Goal: Information Seeking & Learning: Learn about a topic

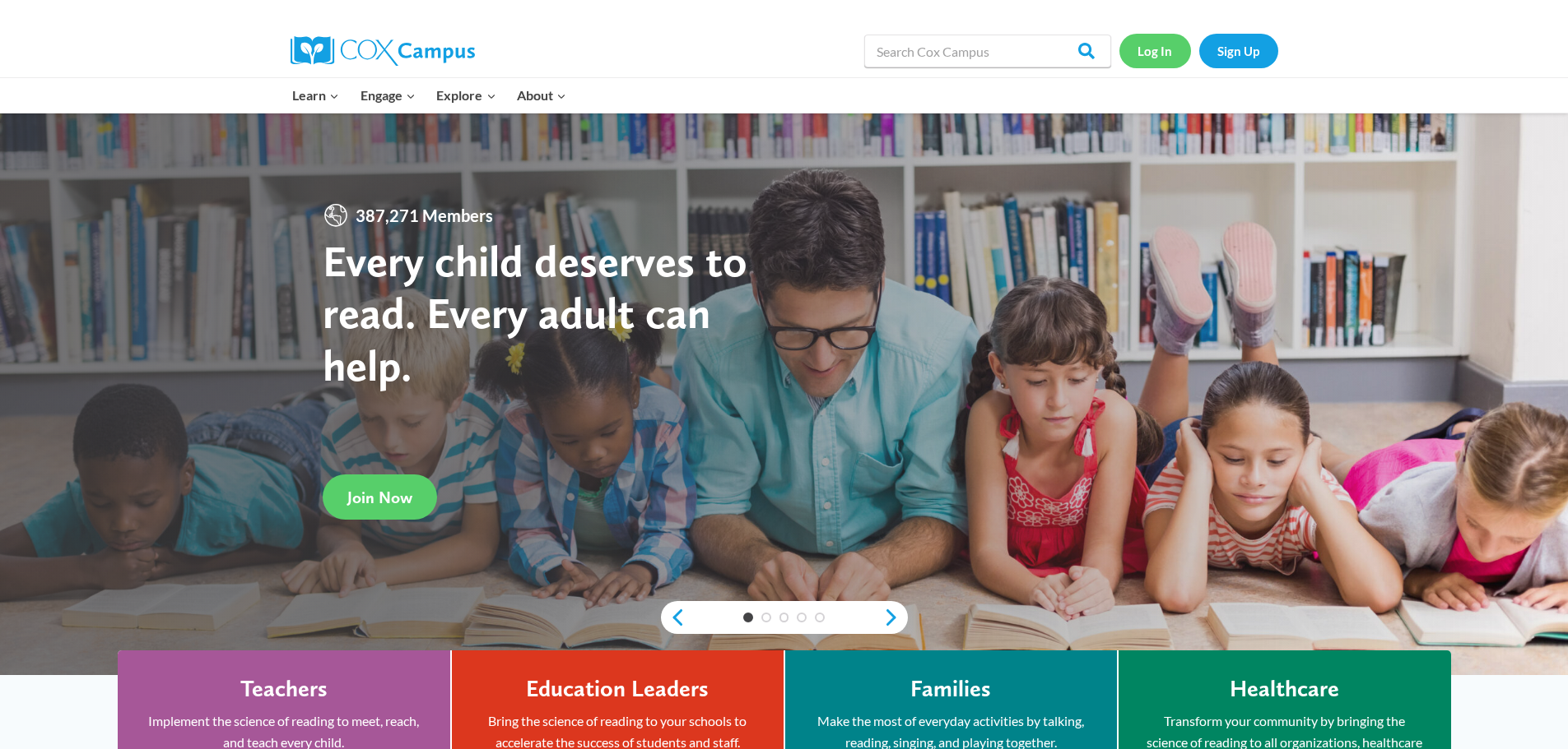
click at [1161, 54] on link "Log In" at bounding box center [1155, 51] width 72 height 34
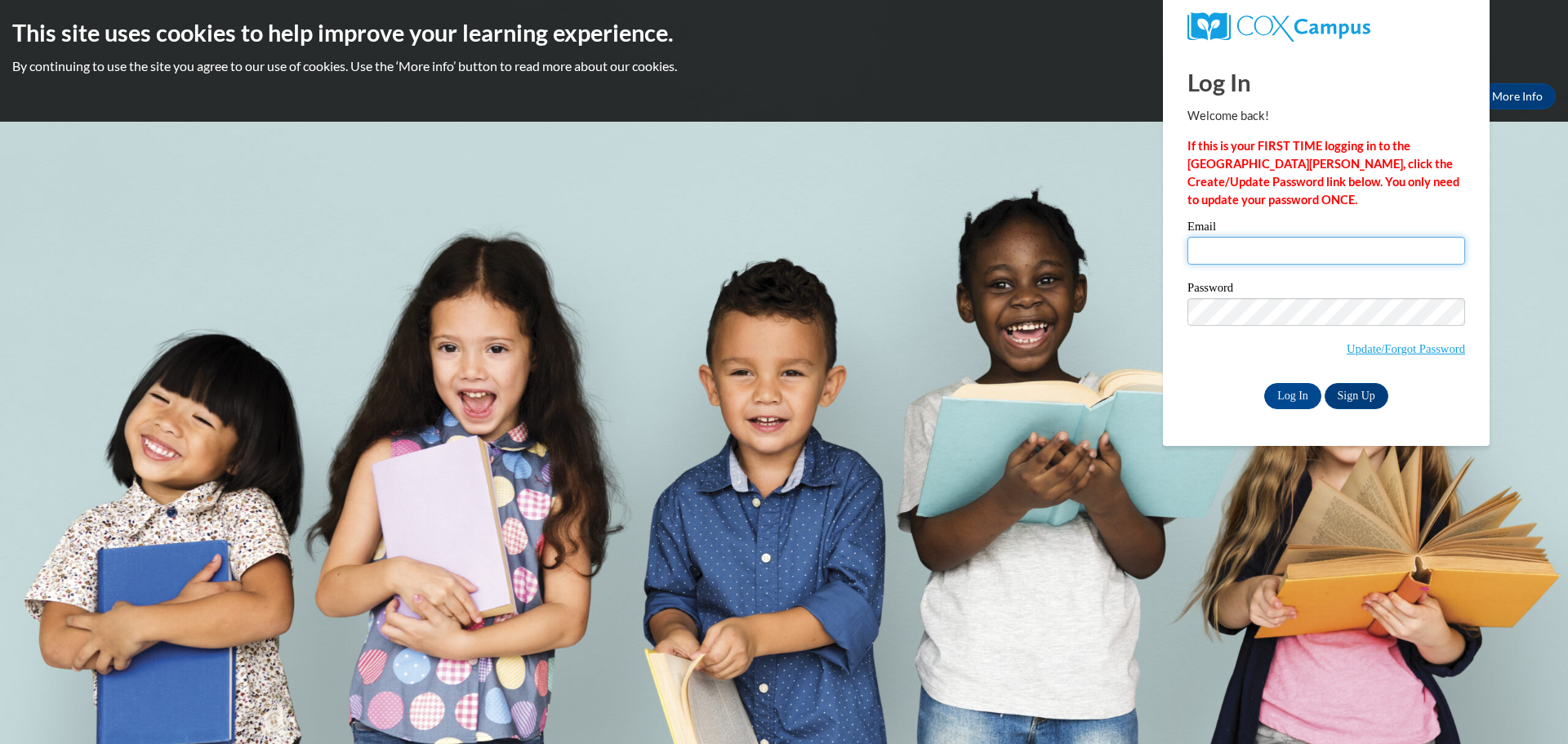
click at [1216, 239] on input "Email" at bounding box center [1326, 251] width 277 height 28
type input "amberlturner1986@gmail.com"
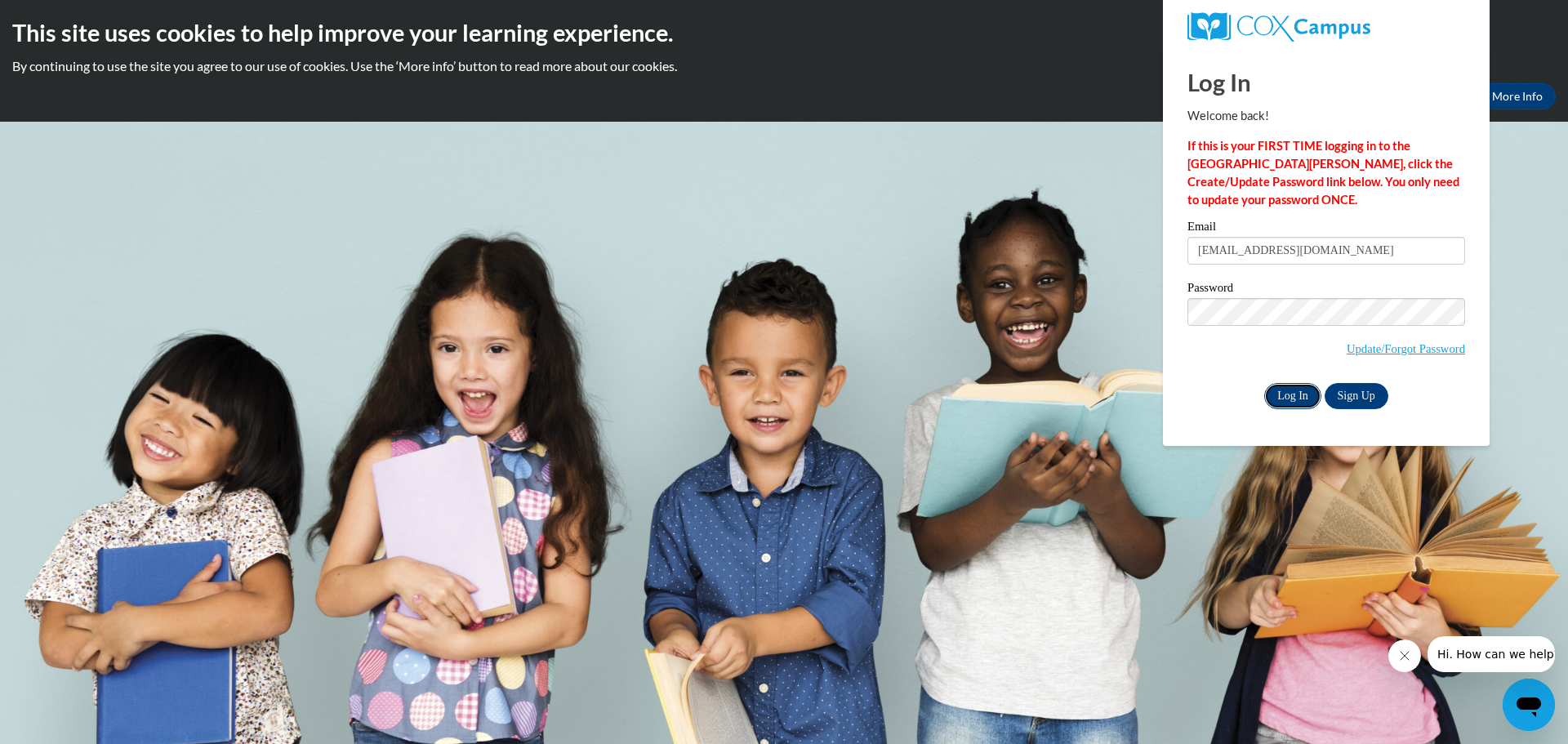
click at [1284, 396] on input "Log In" at bounding box center [1292, 396] width 57 height 26
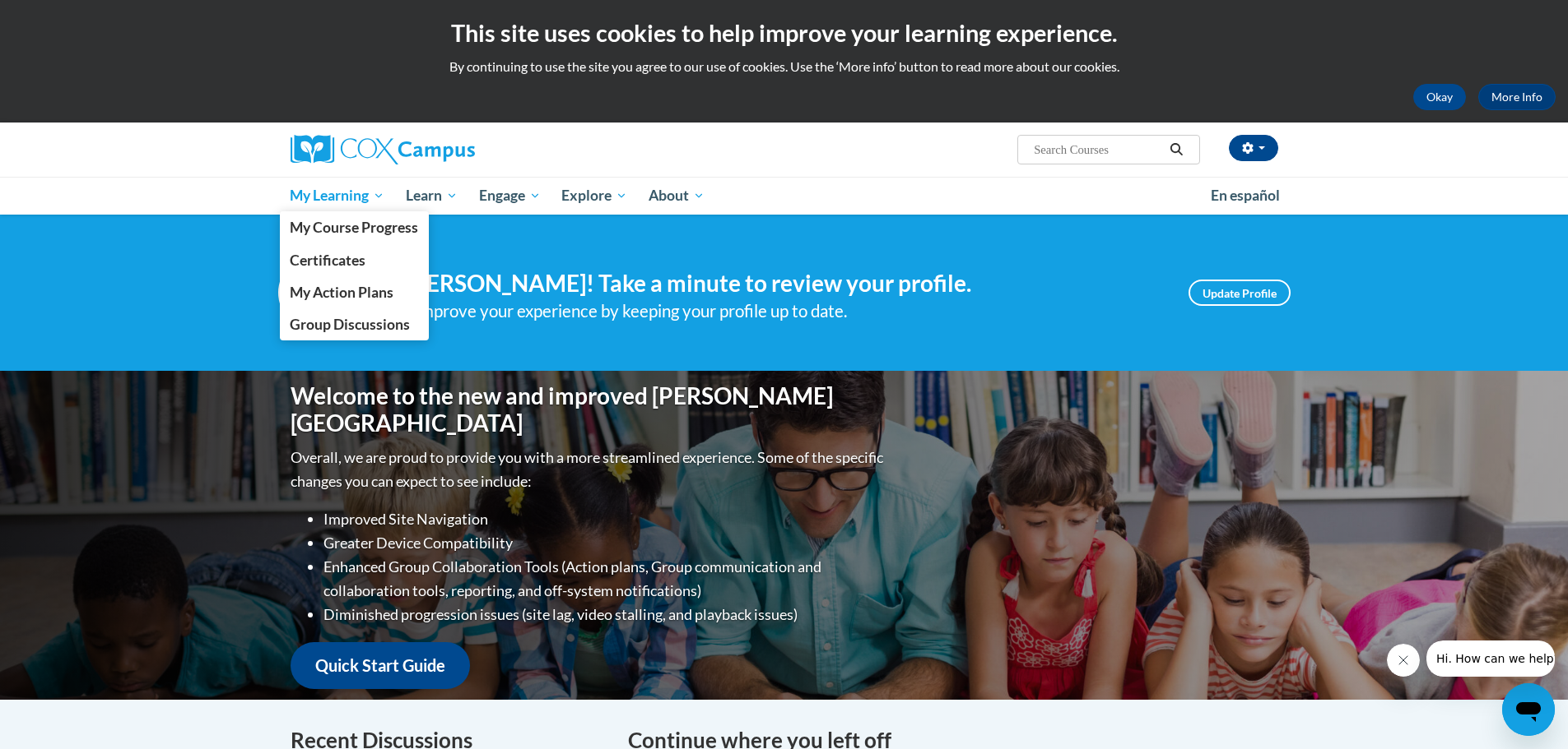
click at [364, 190] on span "My Learning" at bounding box center [337, 196] width 95 height 20
click at [359, 224] on span "My Course Progress" at bounding box center [354, 227] width 129 height 17
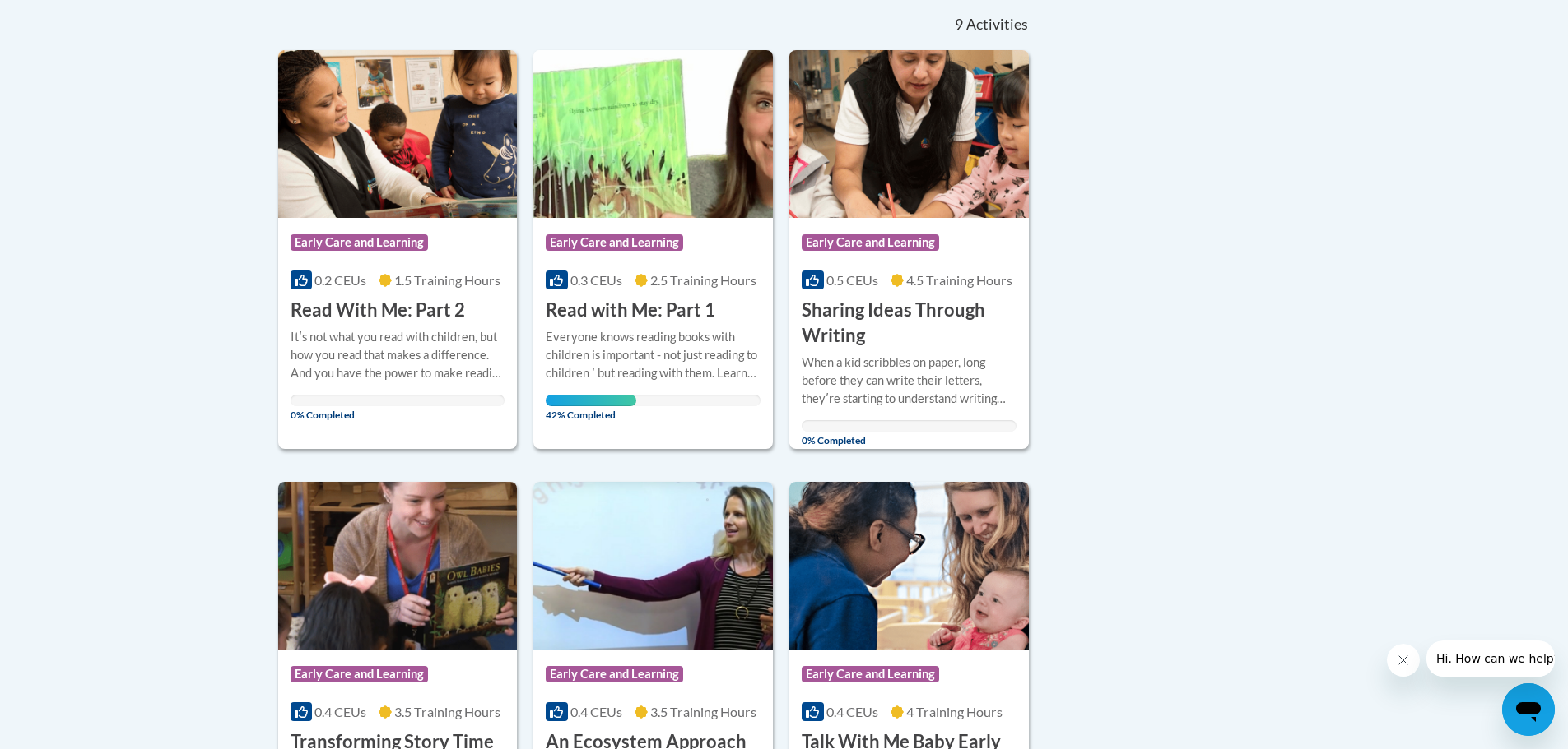
scroll to position [329, 0]
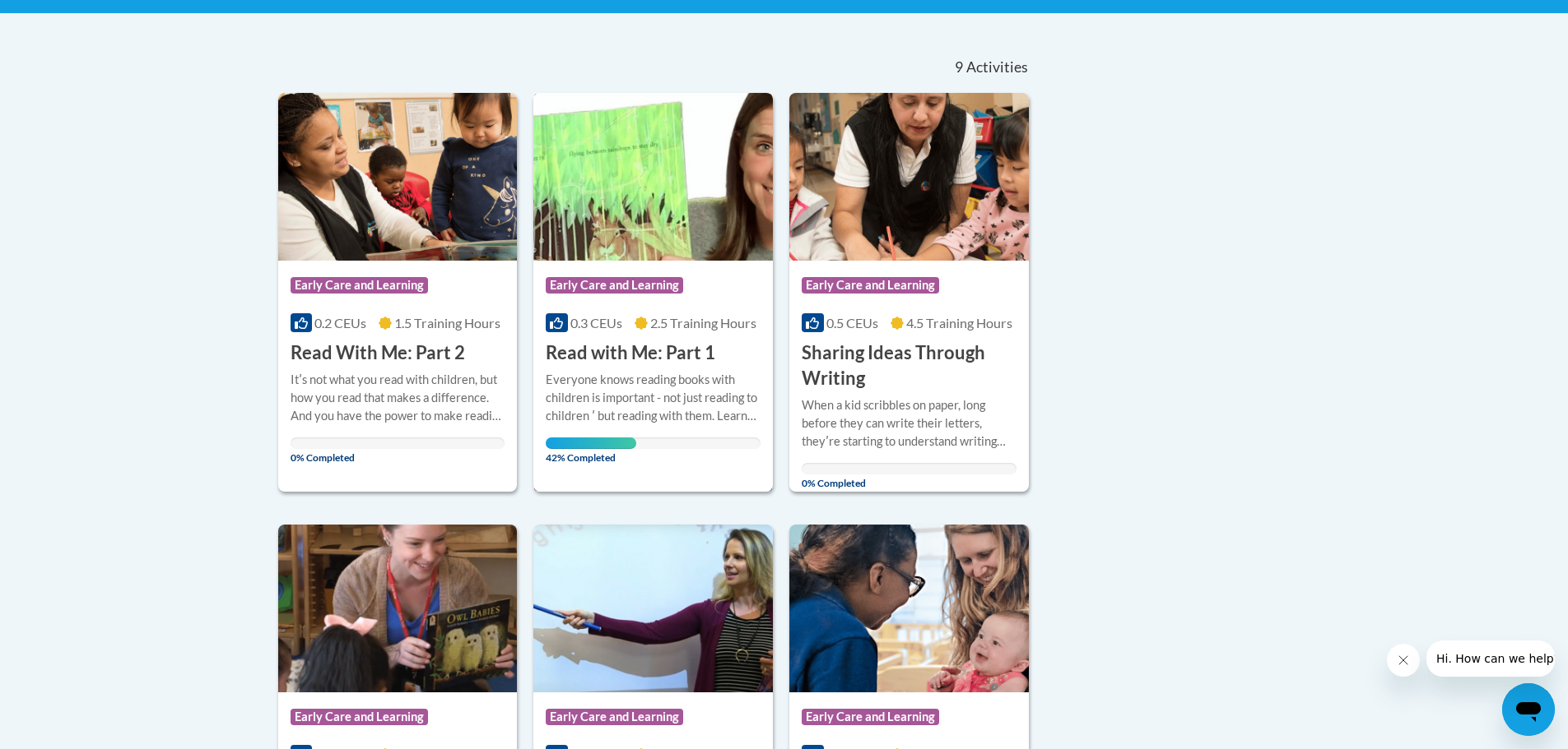
click at [655, 377] on div "Everyone knows reading books with children is important - not just reading to c…" at bounding box center [653, 397] width 215 height 54
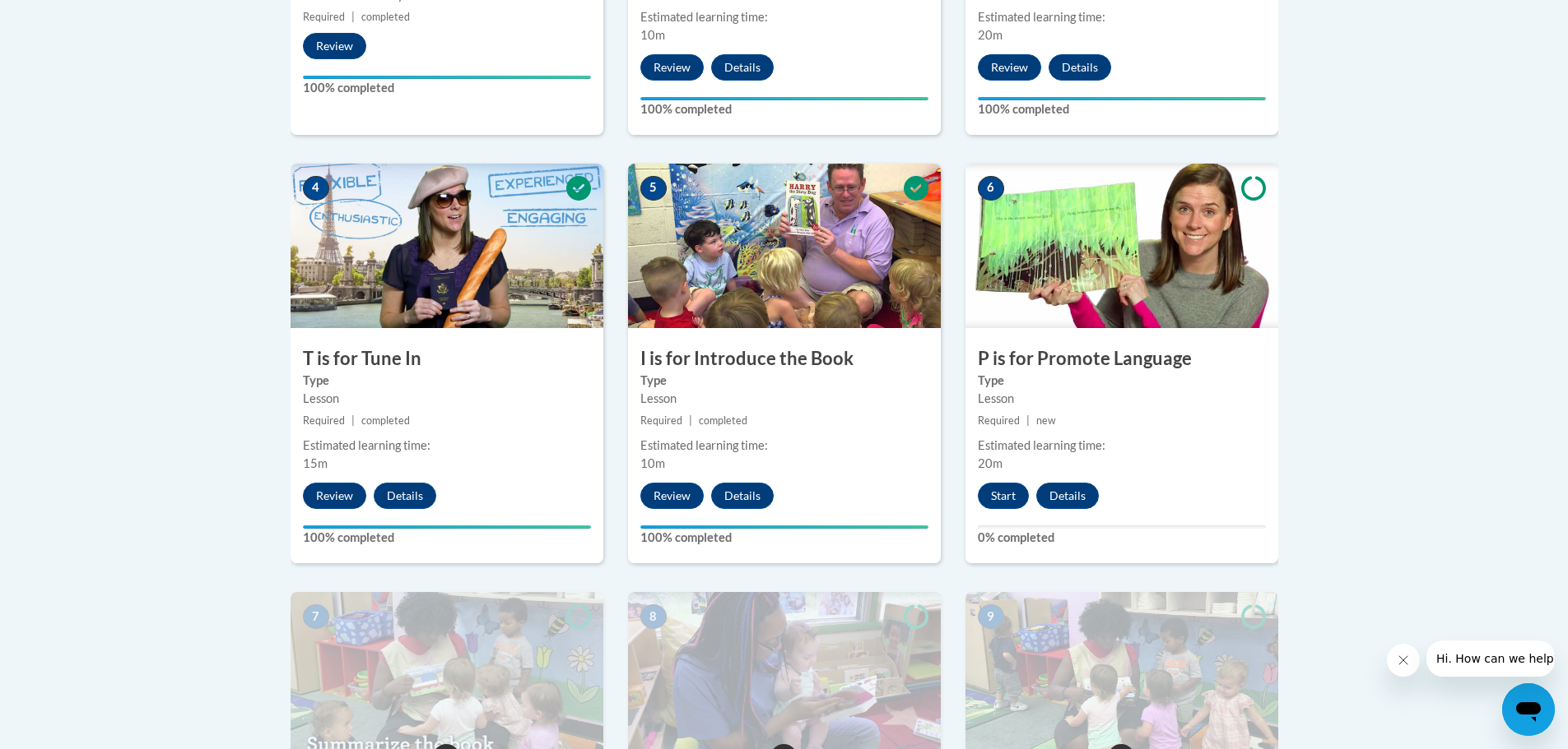
scroll to position [905, 0]
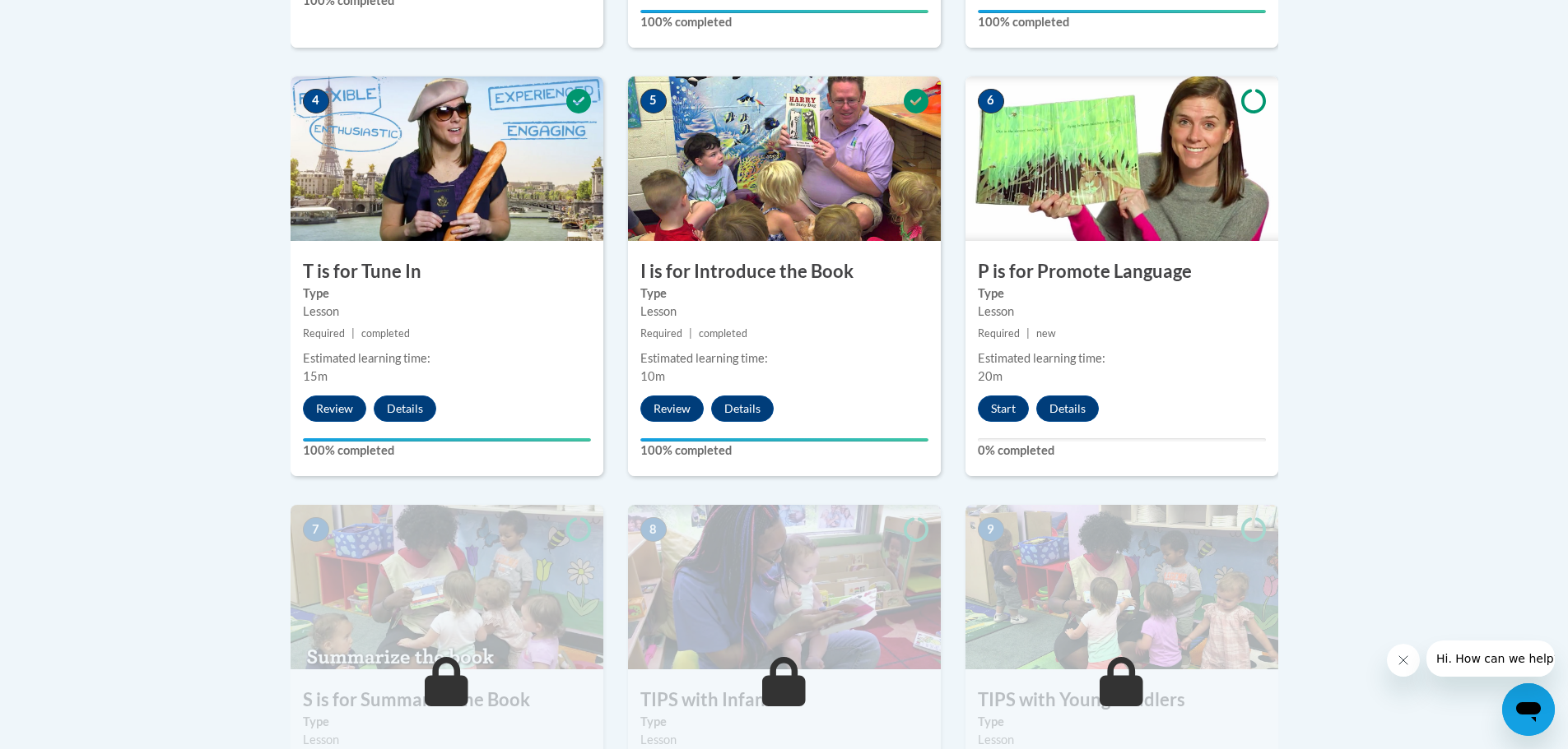
click at [1132, 317] on div "Lesson" at bounding box center [1121, 311] width 288 height 18
click at [1004, 415] on button "Start" at bounding box center [1003, 409] width 51 height 27
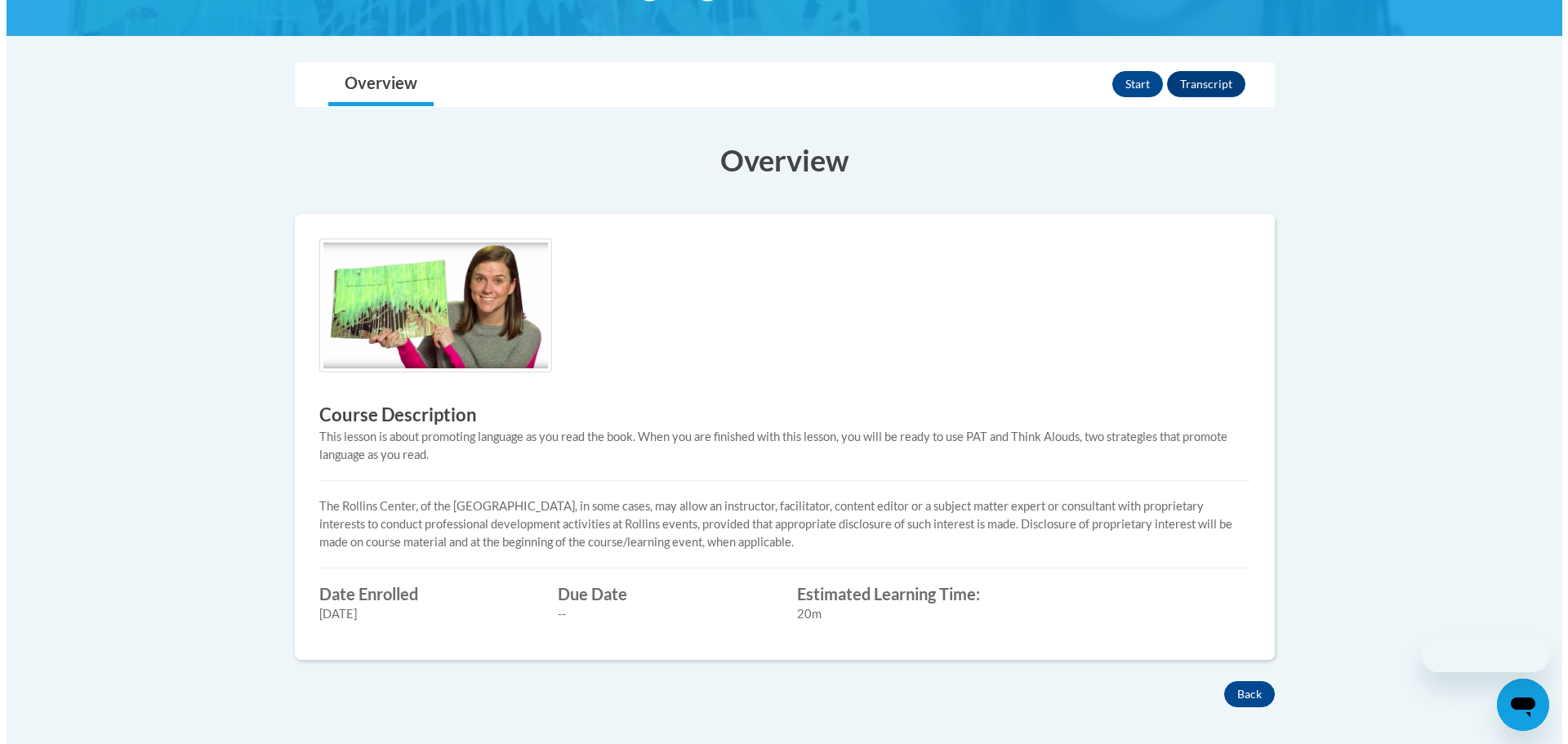
scroll to position [327, 0]
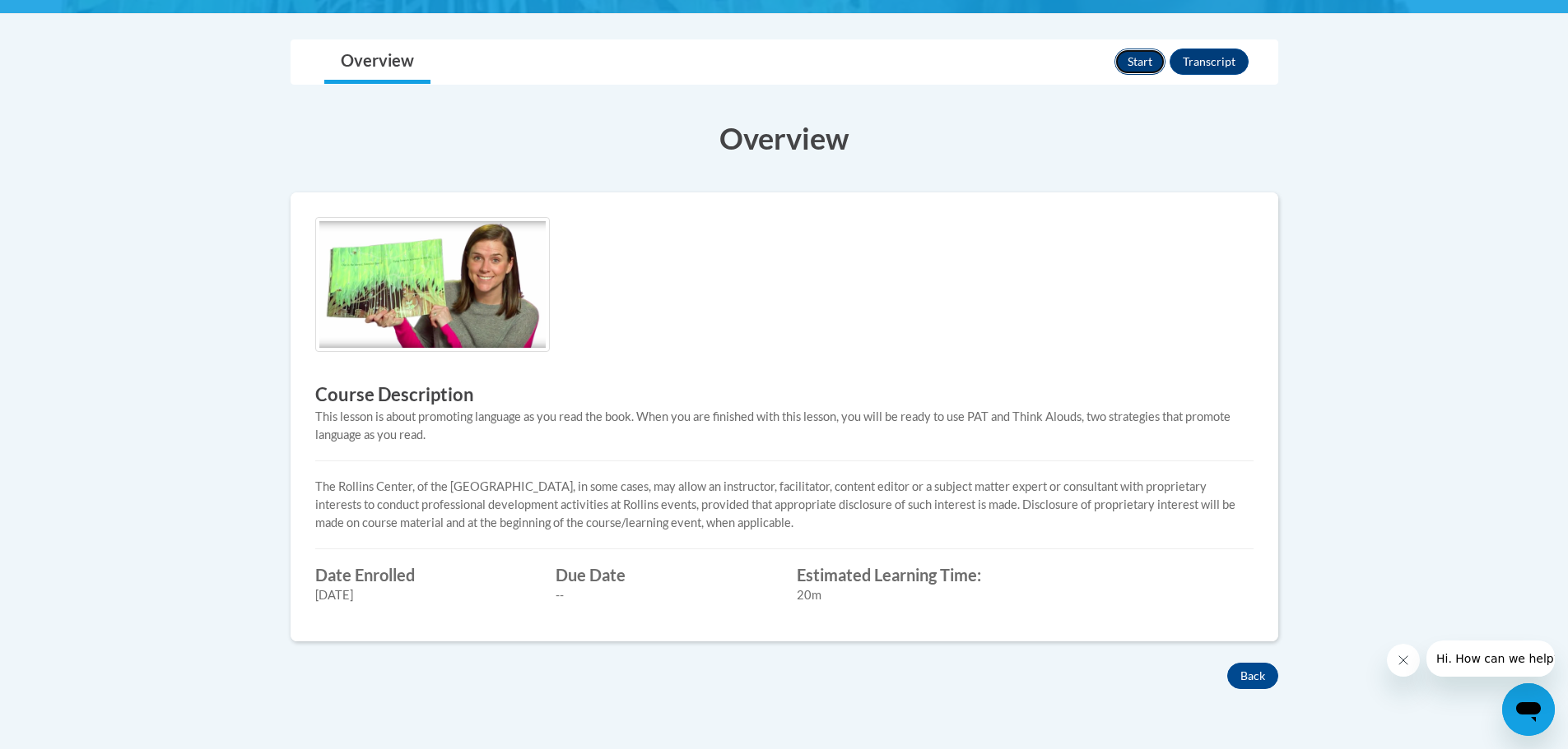
click at [1125, 59] on button "Start" at bounding box center [1140, 62] width 51 height 27
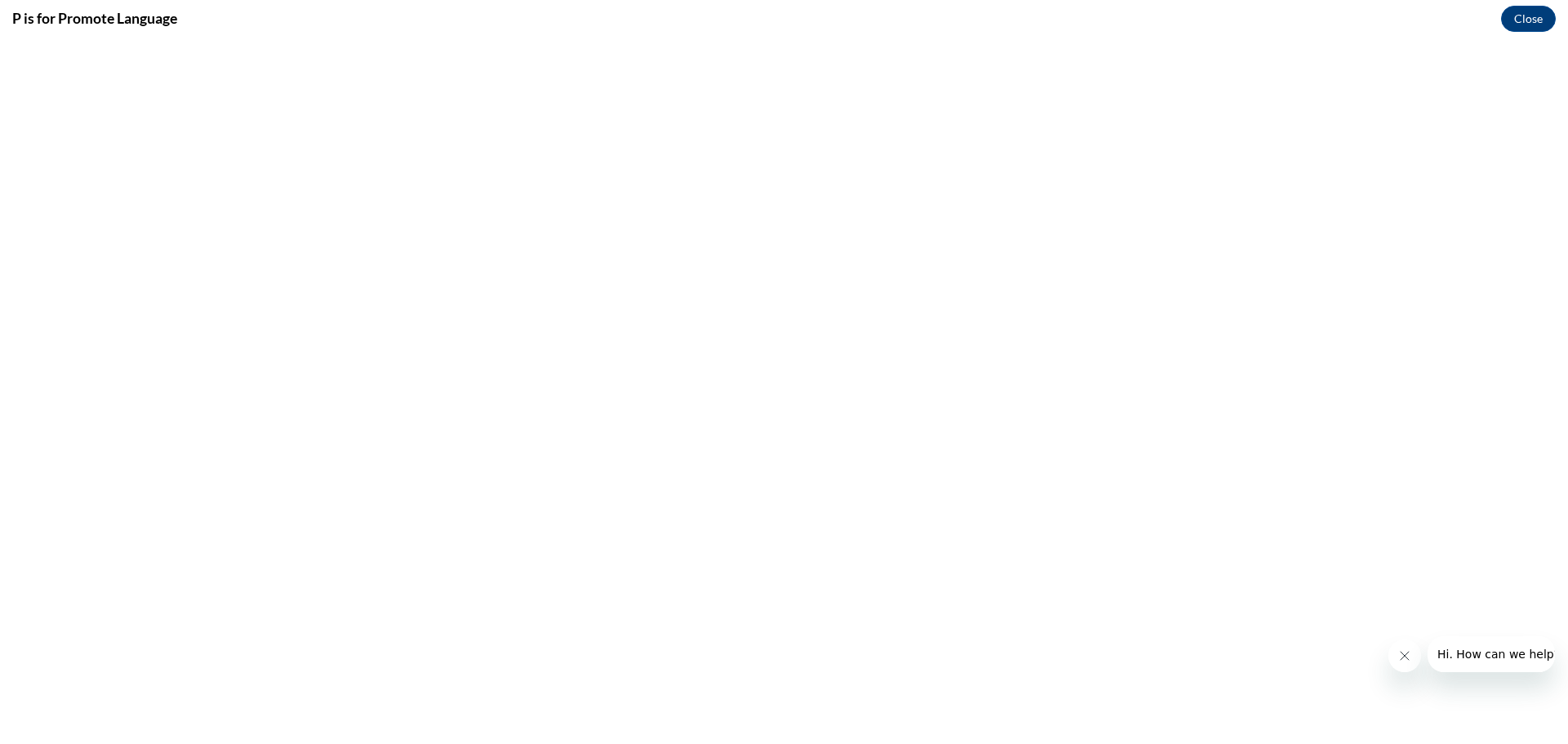
click at [1403, 657] on icon "Close message from company" at bounding box center [1403, 655] width 8 height 8
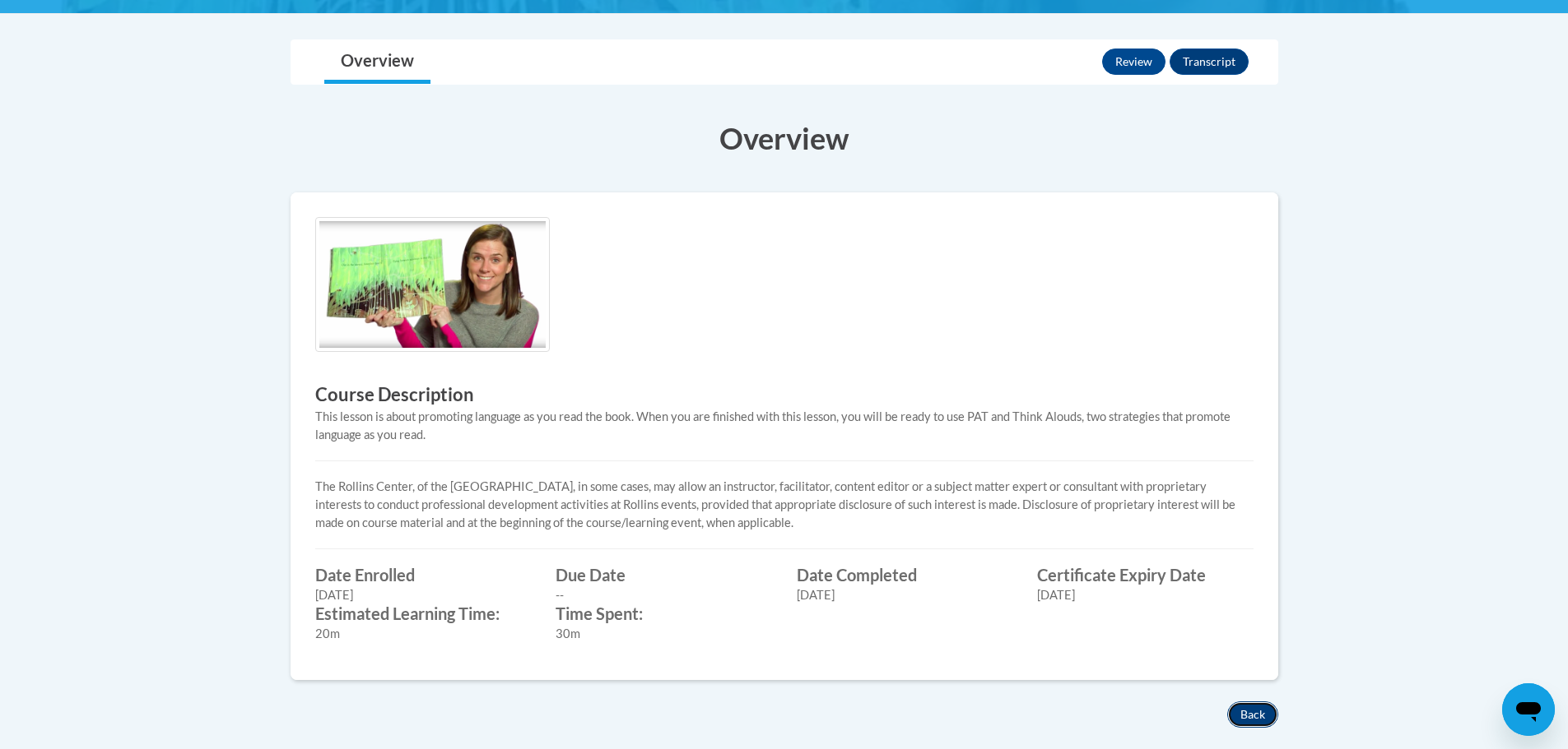
click at [1272, 711] on button "Back" at bounding box center [1252, 714] width 51 height 27
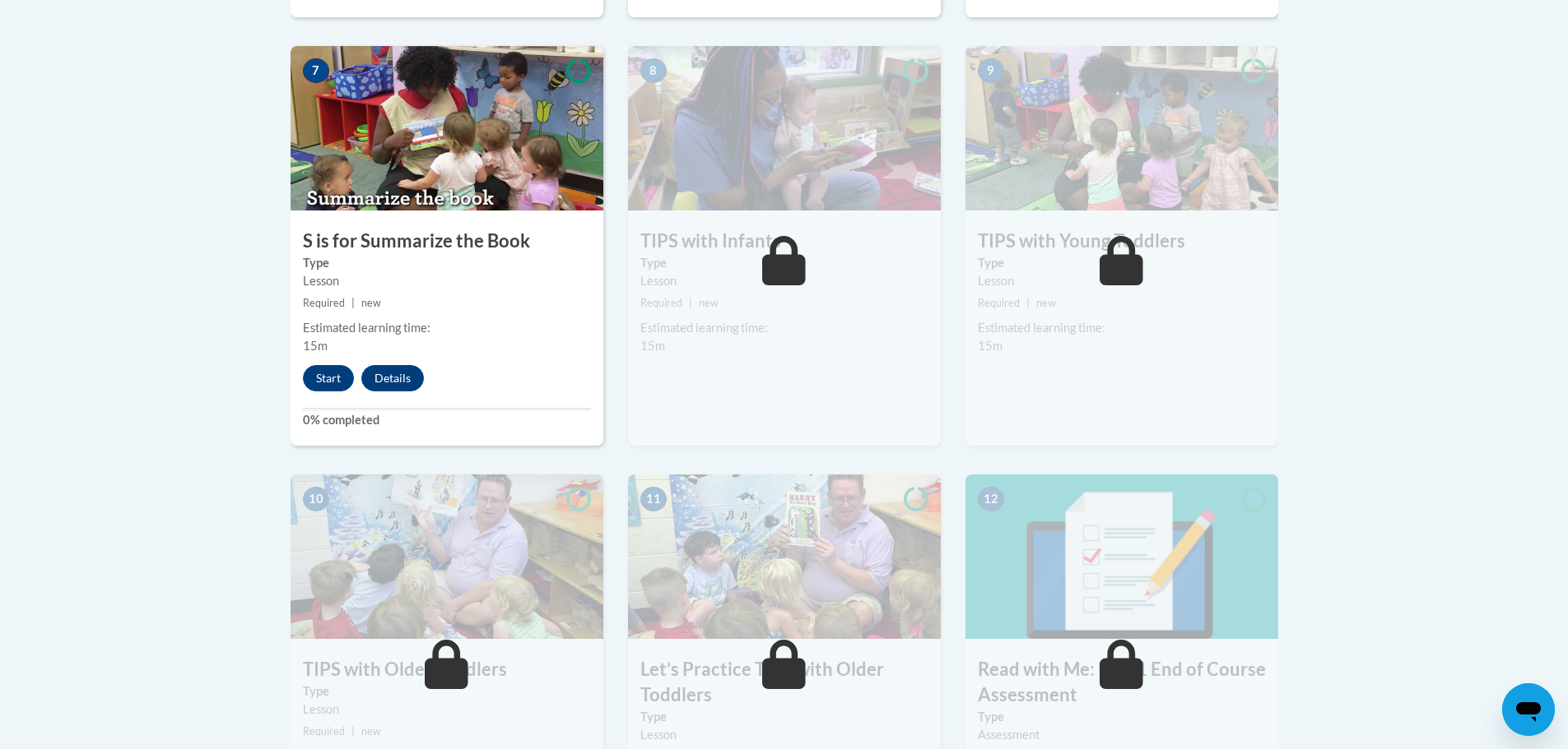
scroll to position [1151, 0]
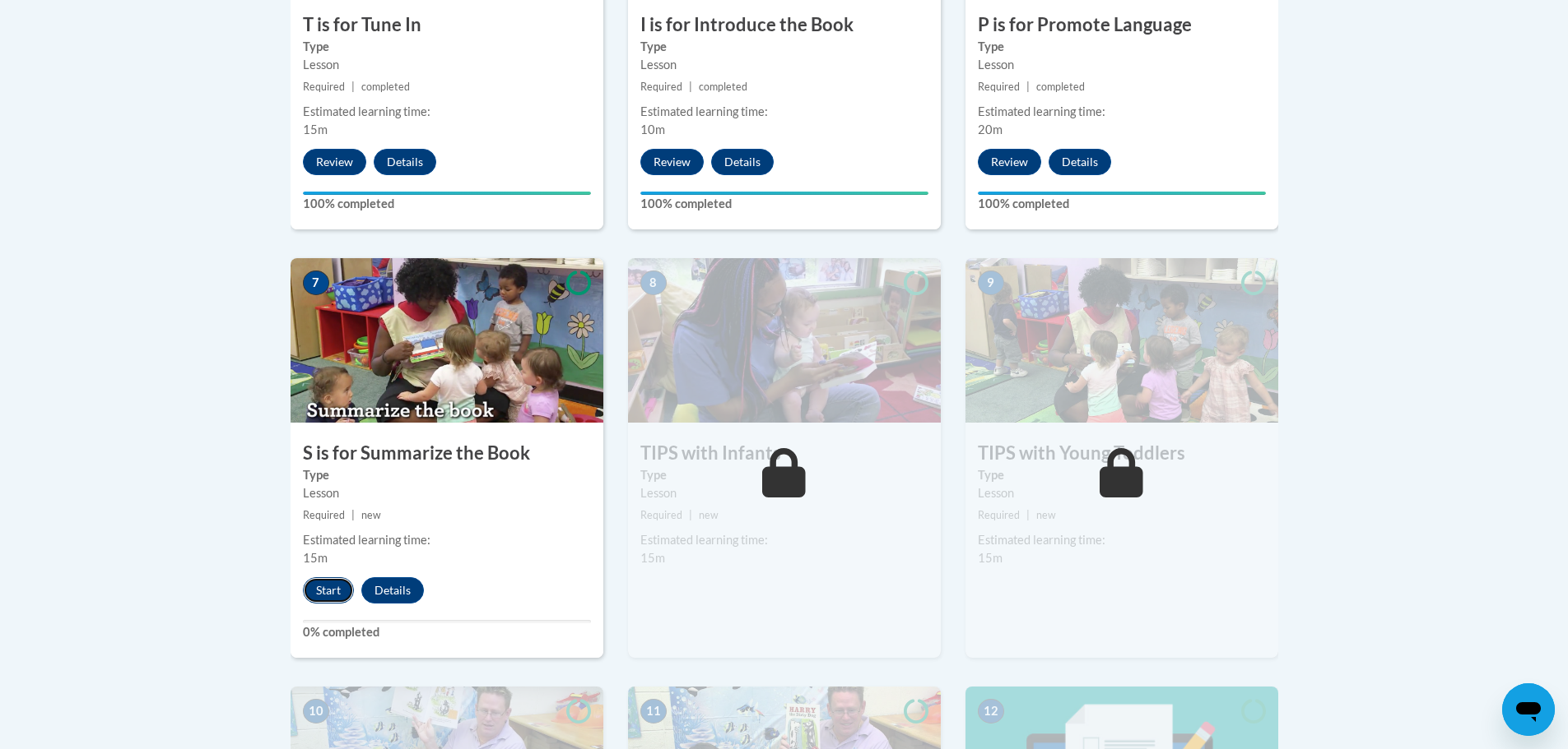
click at [333, 589] on button "Start" at bounding box center [328, 590] width 51 height 27
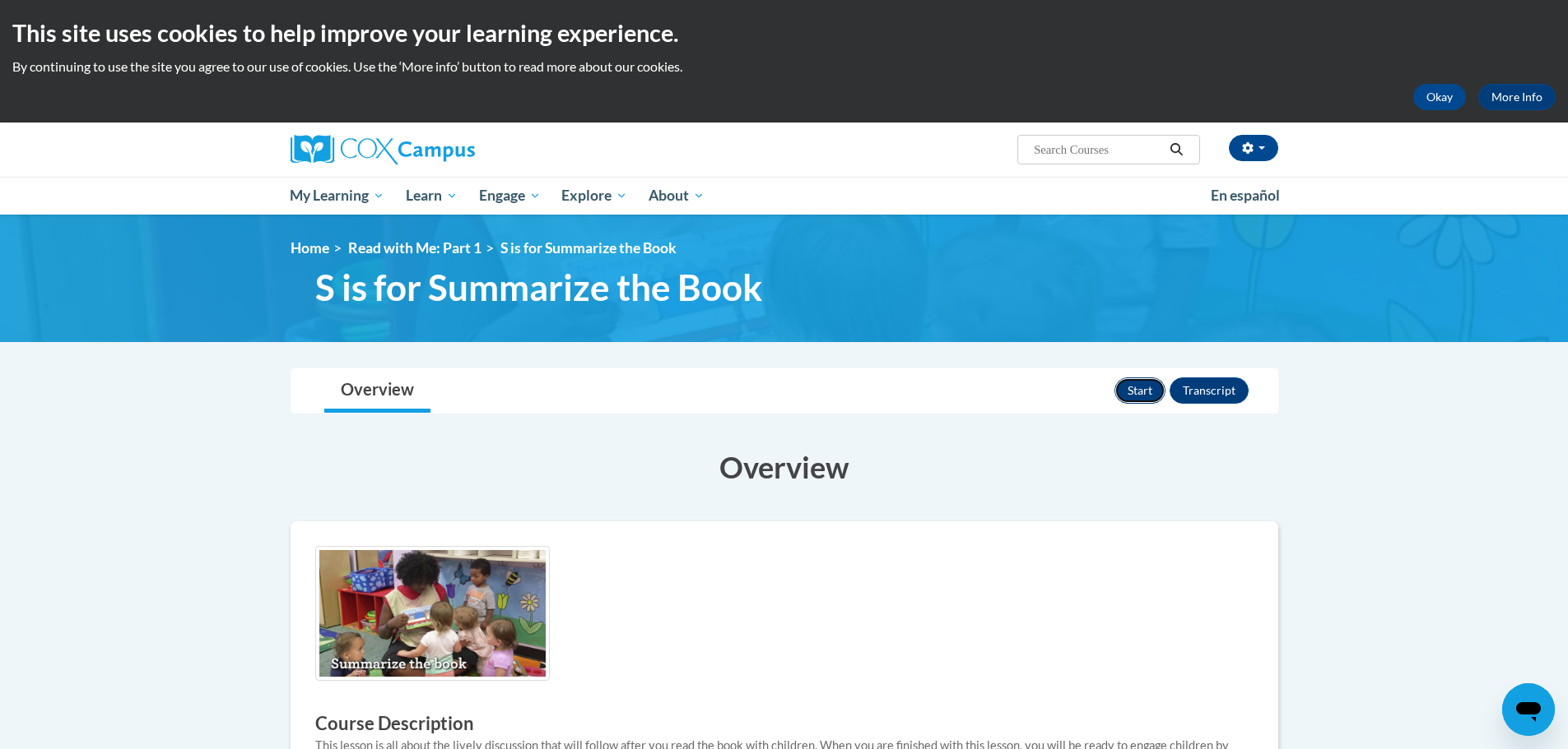
click at [1143, 395] on button "Start" at bounding box center [1140, 391] width 51 height 27
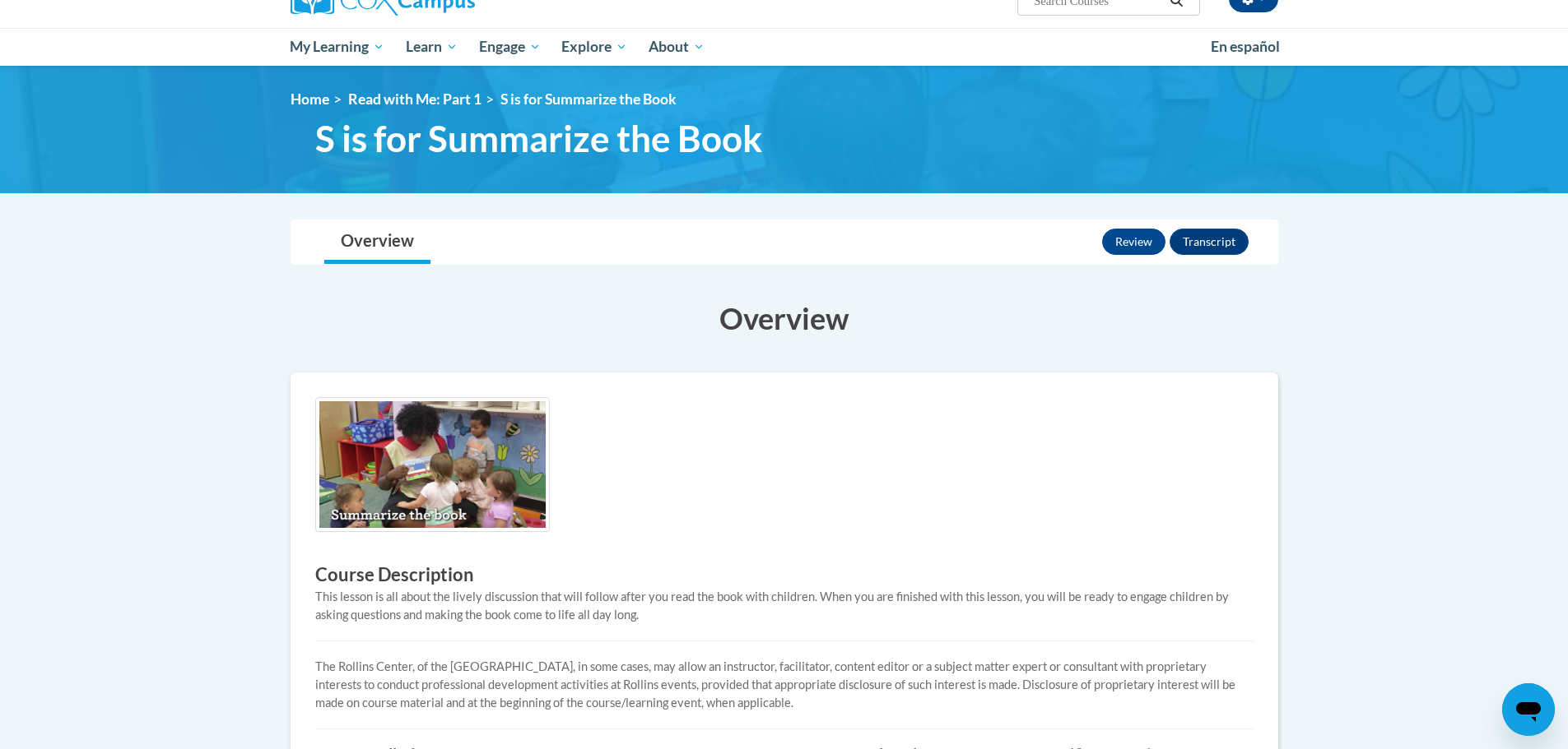
scroll to position [411, 0]
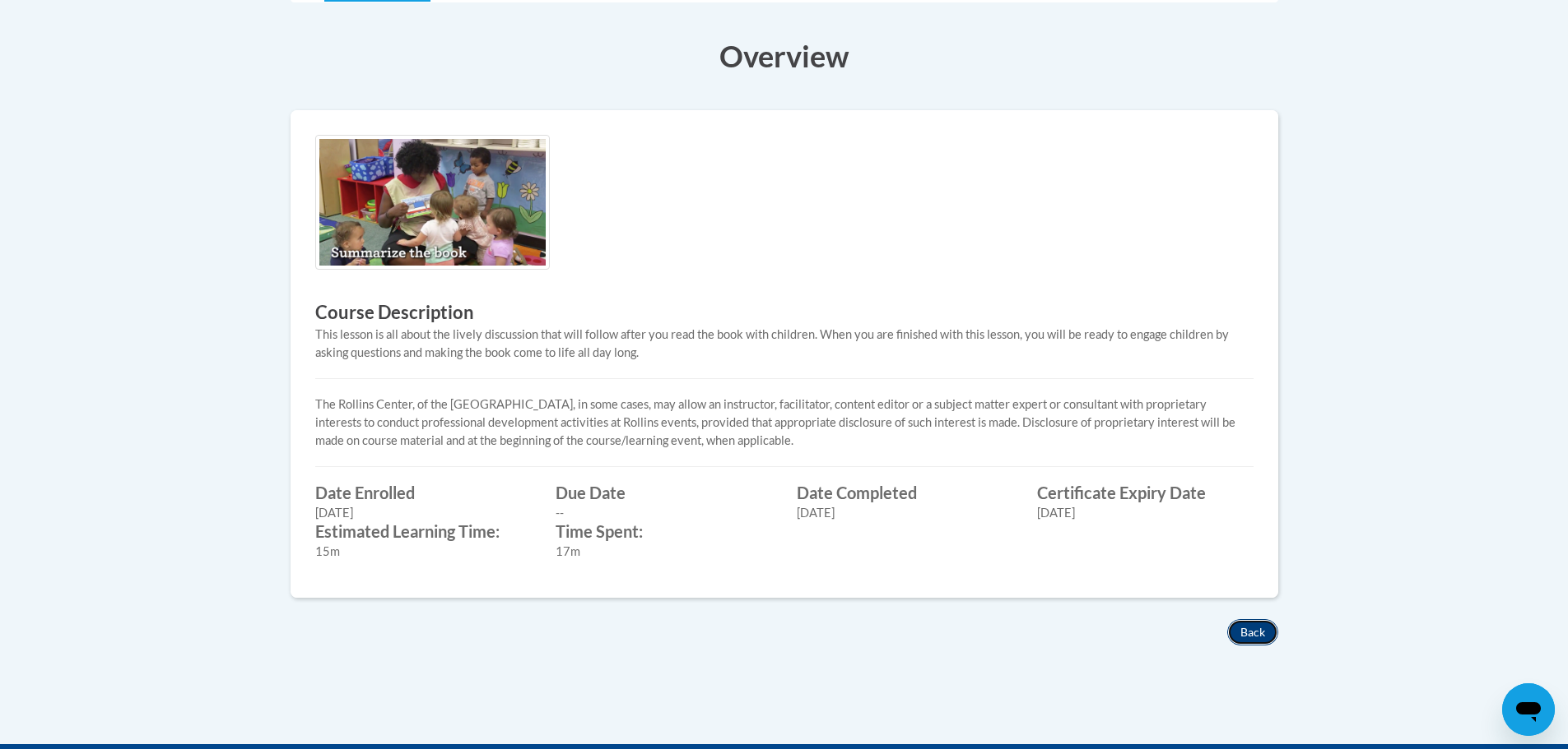
click at [1245, 631] on button "Back" at bounding box center [1252, 633] width 51 height 27
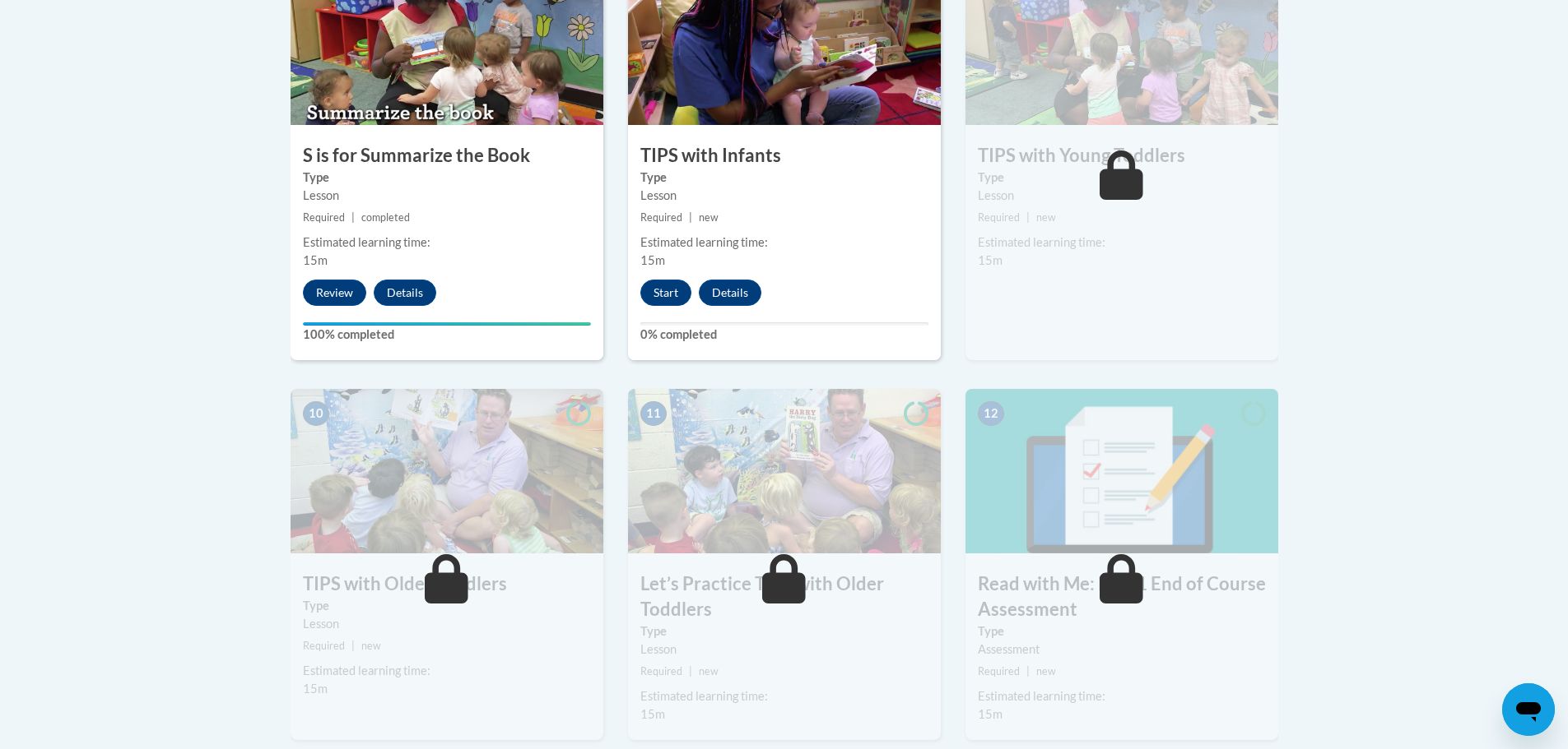
scroll to position [1532, 0]
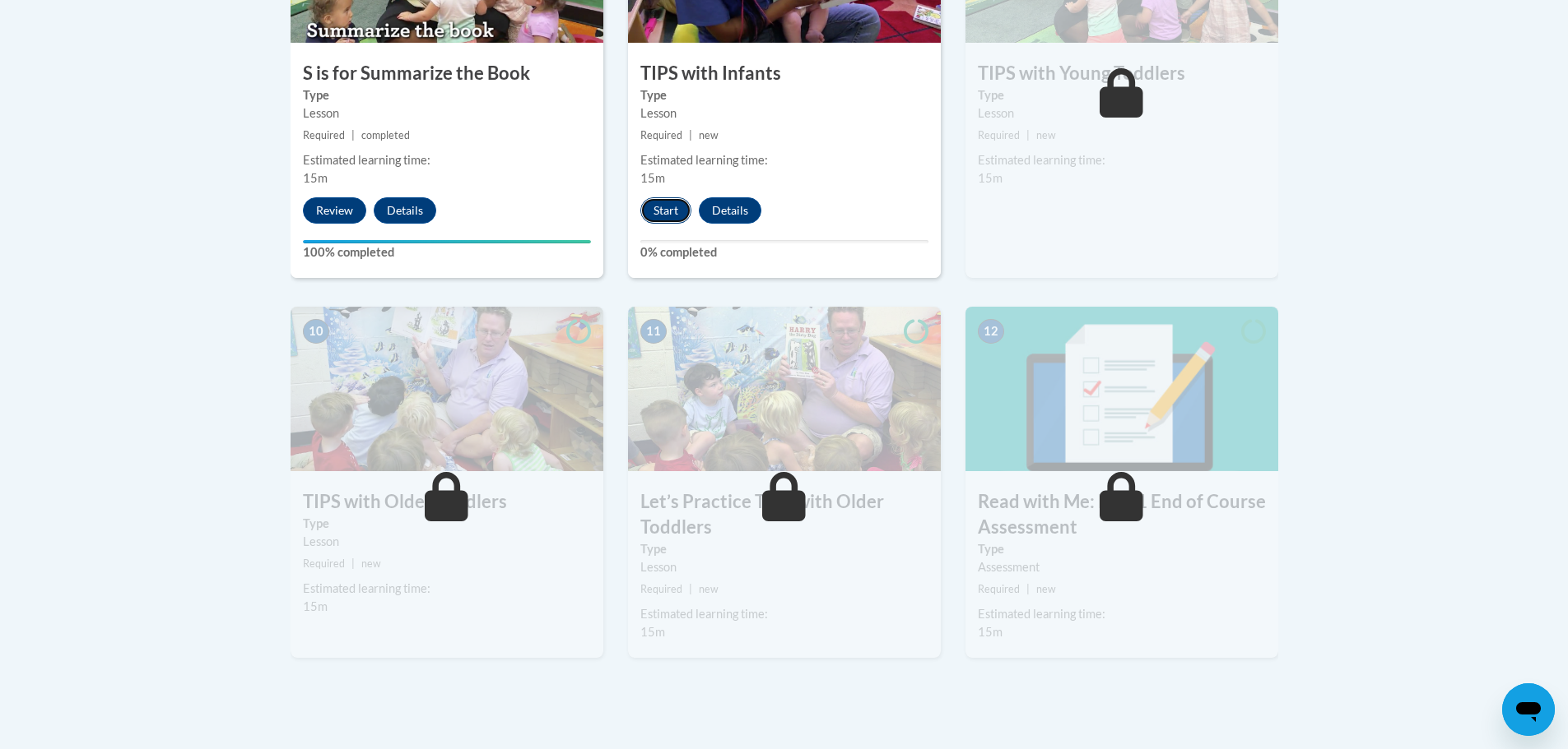
click at [647, 212] on button "Start" at bounding box center [666, 211] width 51 height 27
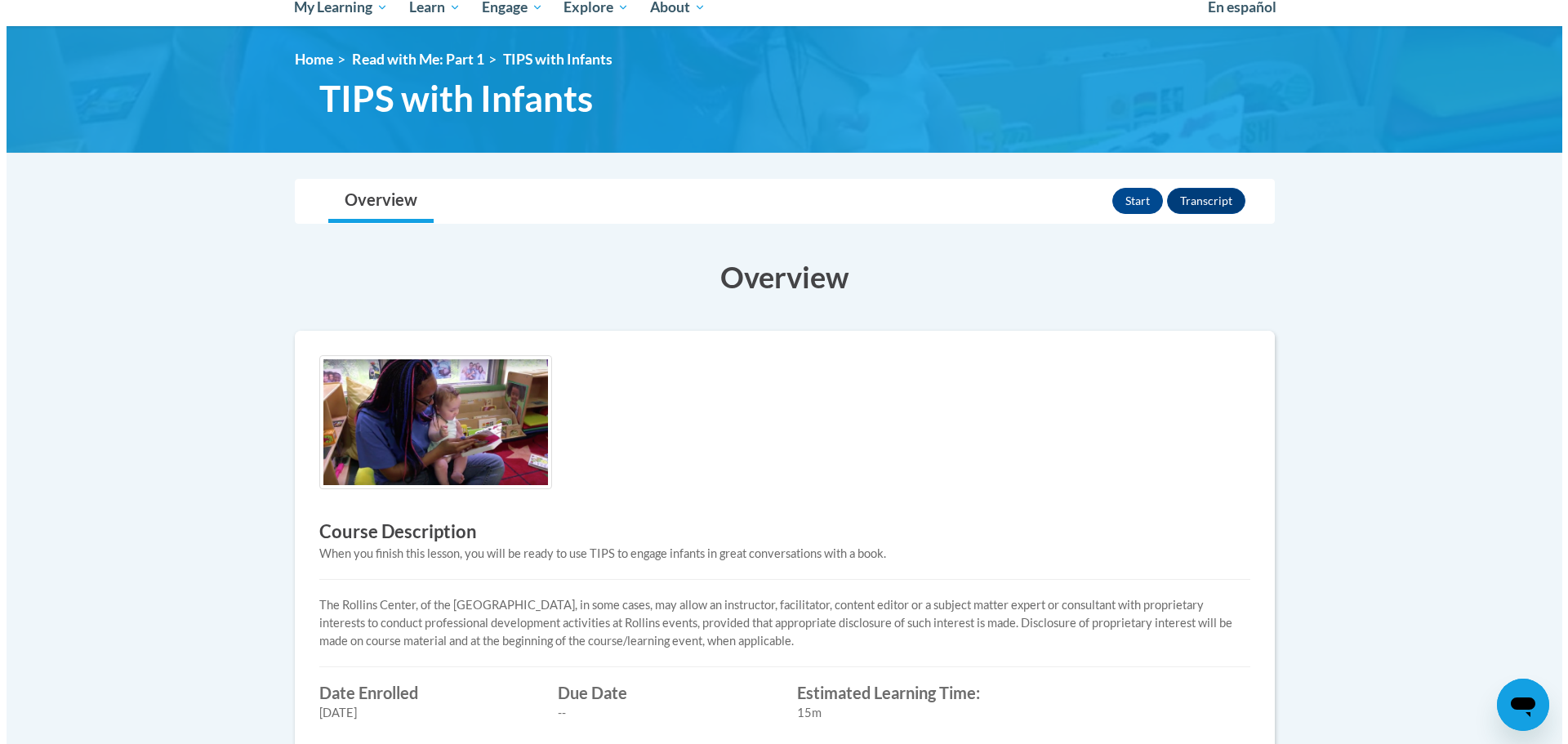
scroll to position [164, 0]
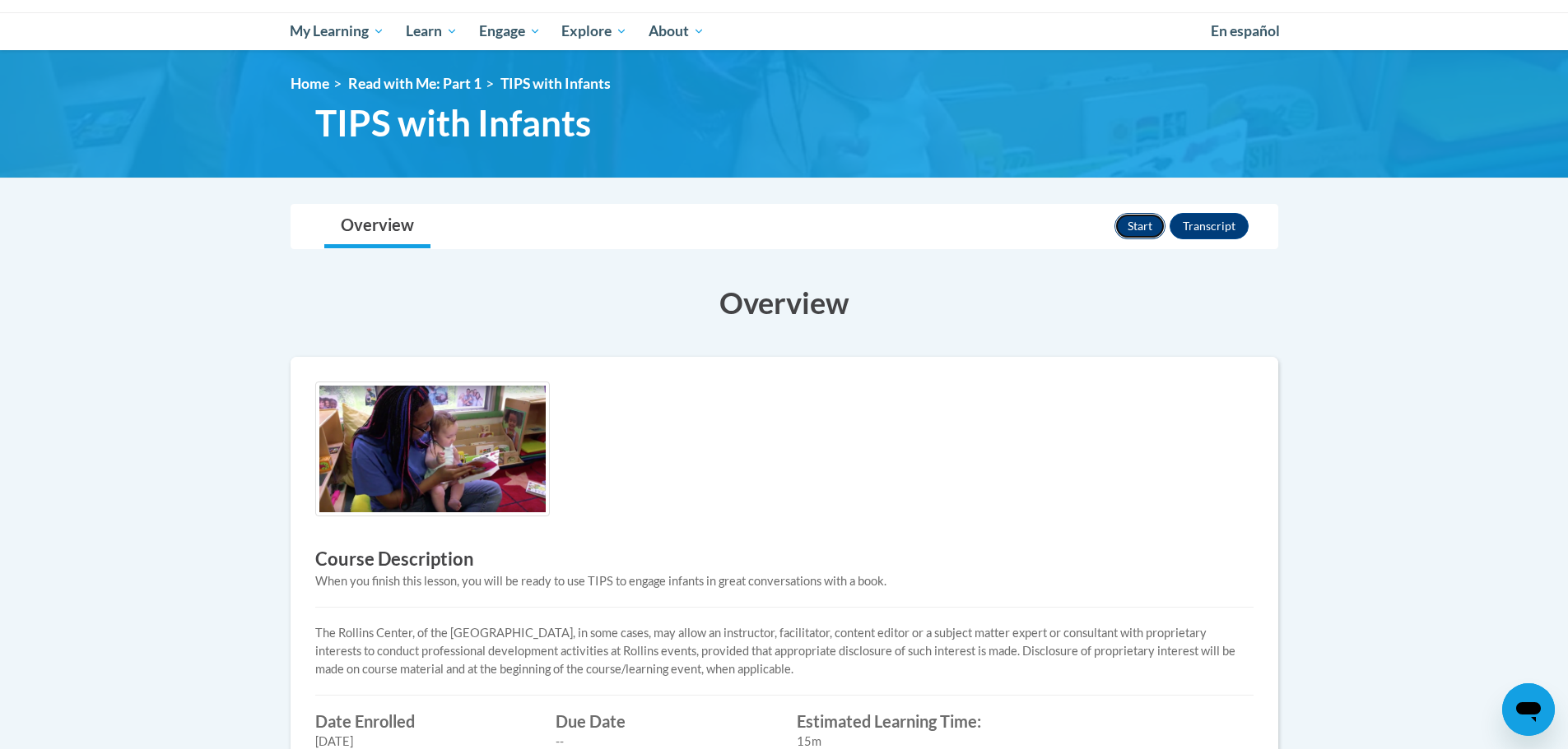
click at [1132, 228] on button "Start" at bounding box center [1140, 226] width 51 height 27
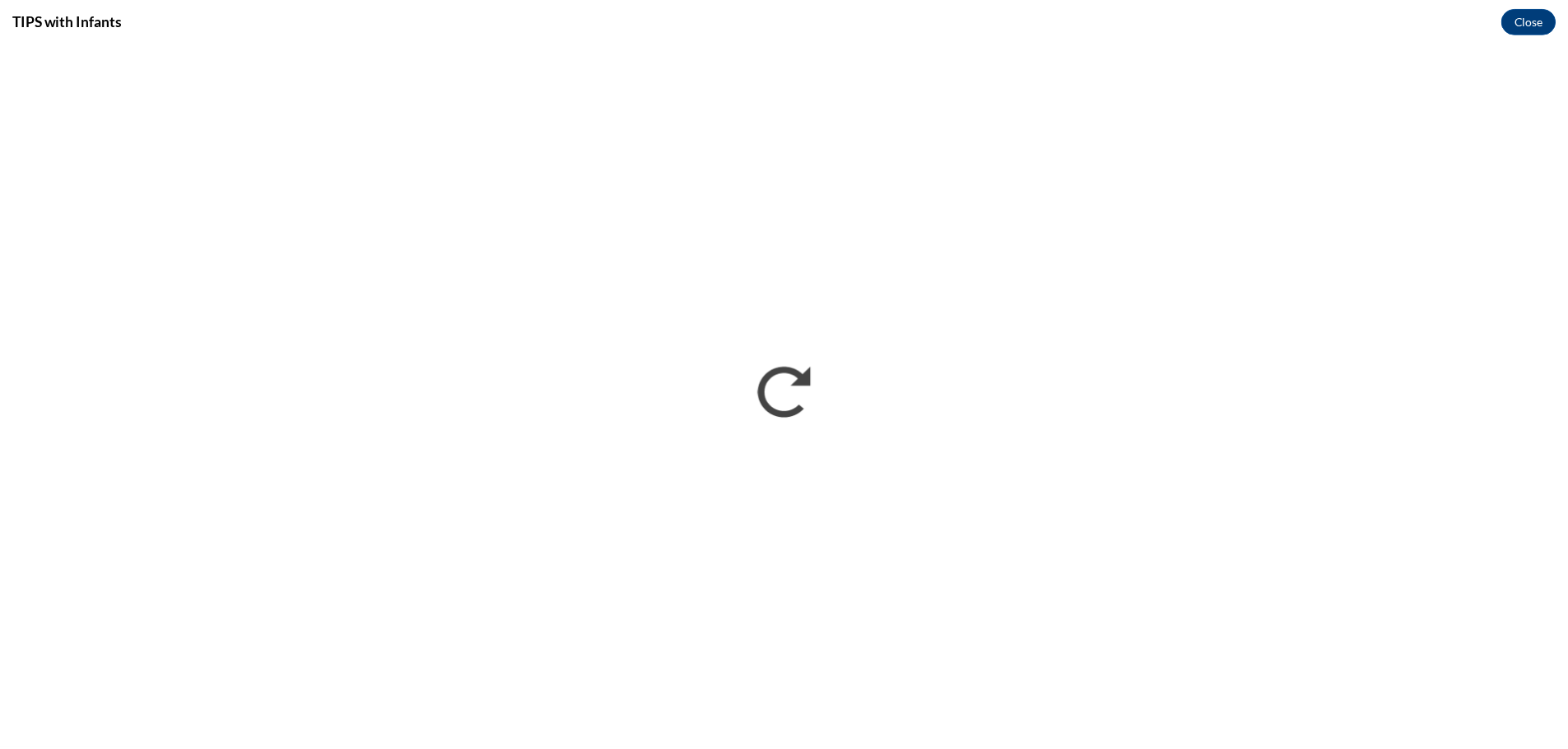
scroll to position [0, 0]
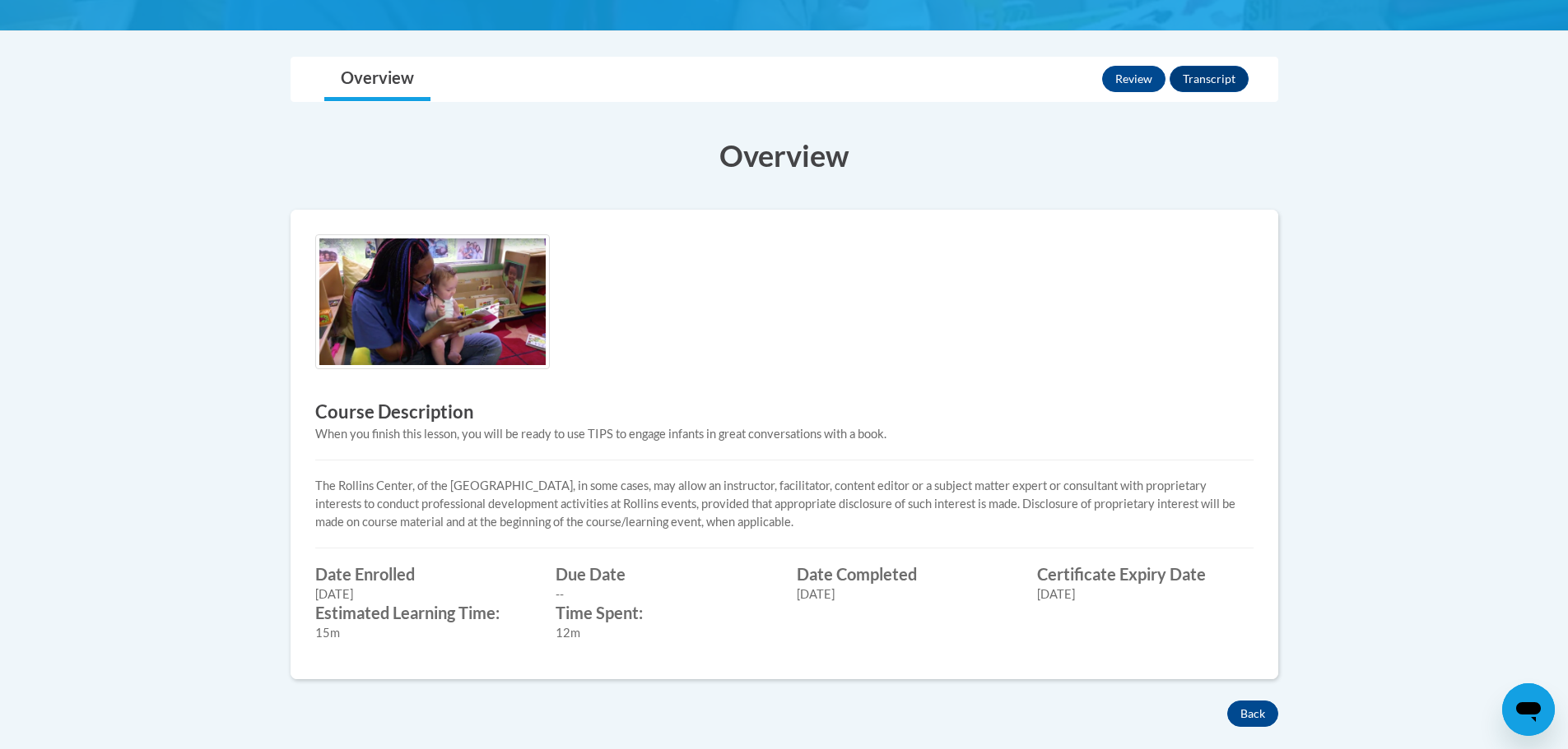
scroll to position [494, 0]
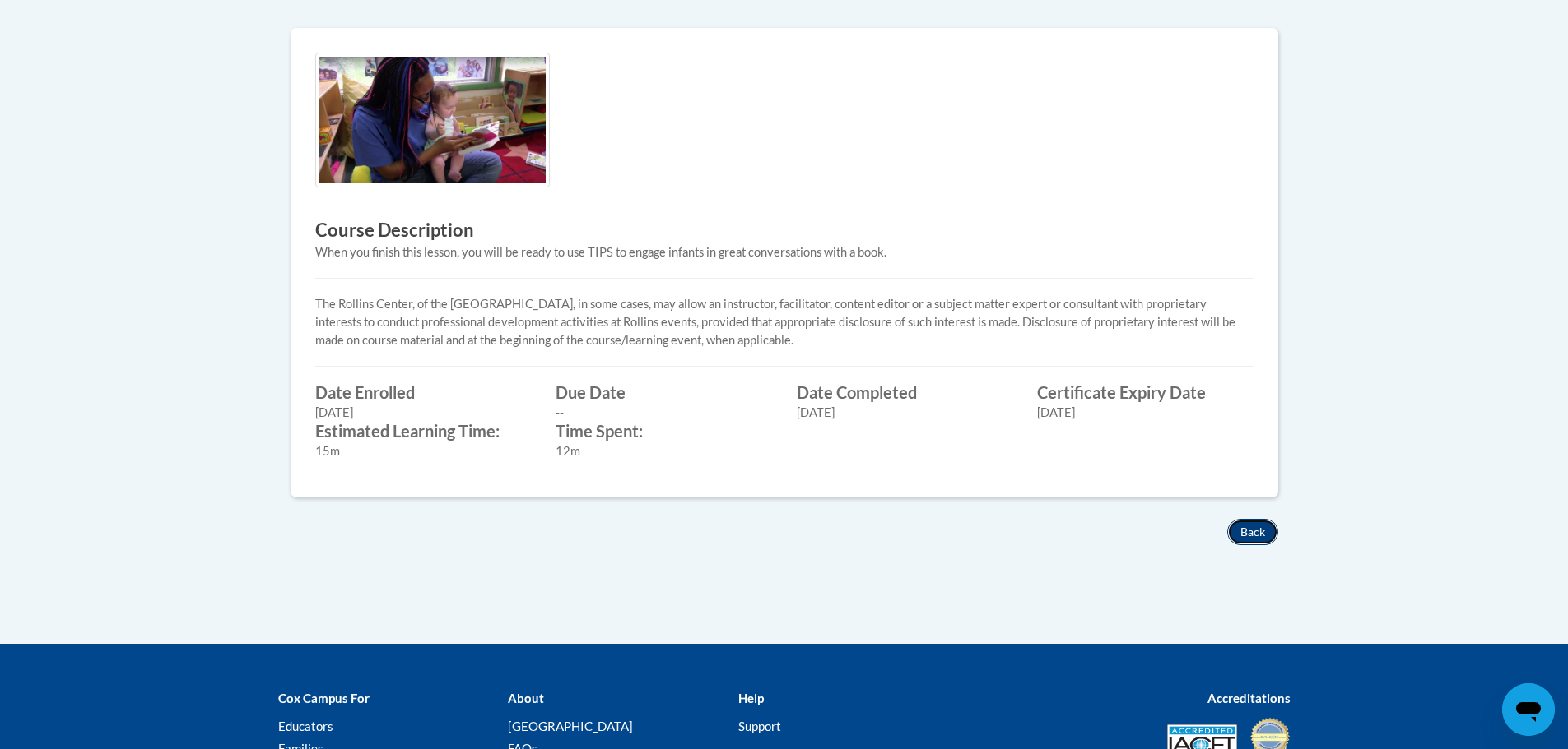
click at [1247, 536] on button "Back" at bounding box center [1252, 532] width 51 height 27
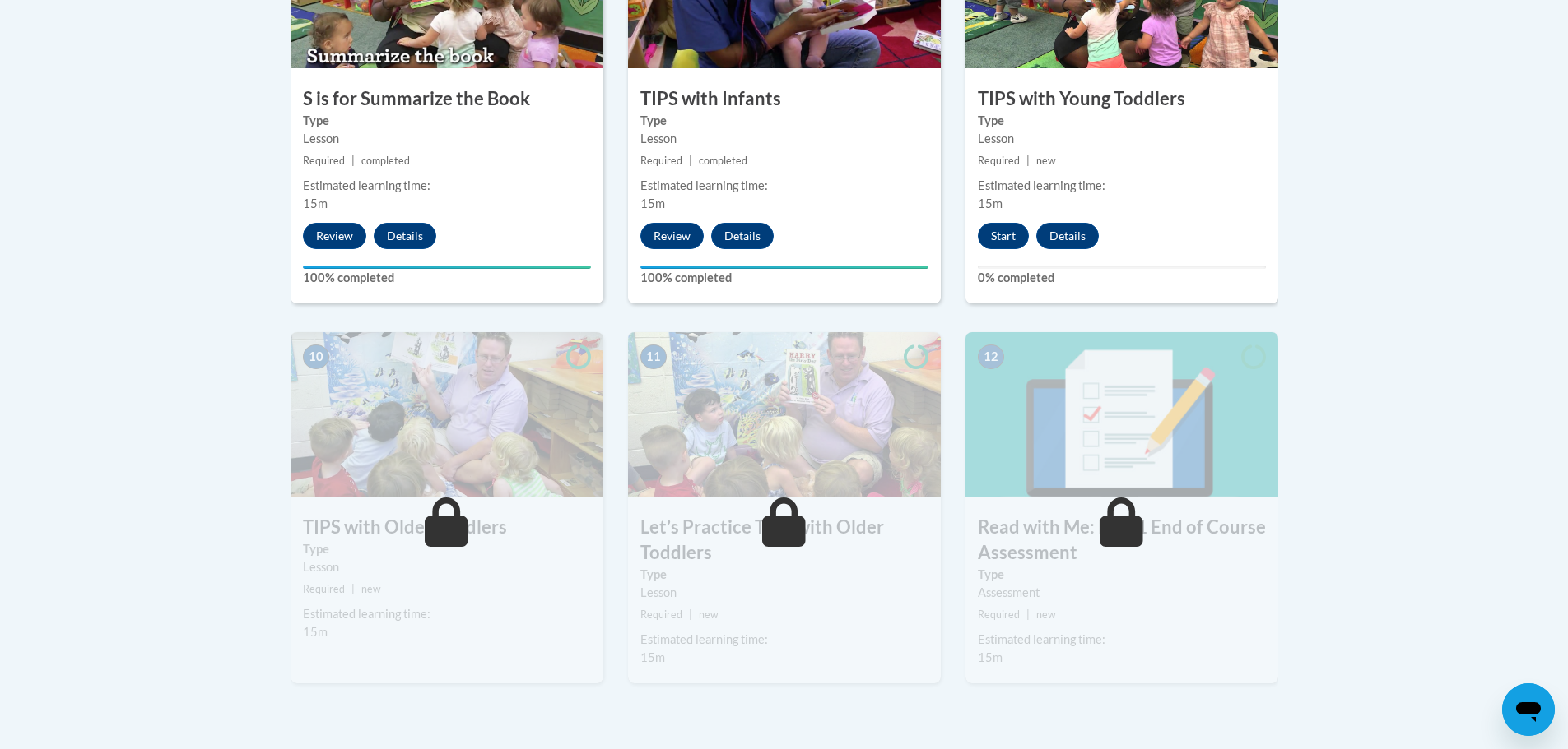
scroll to position [1480, 0]
